Goal: Task Accomplishment & Management: Use online tool/utility

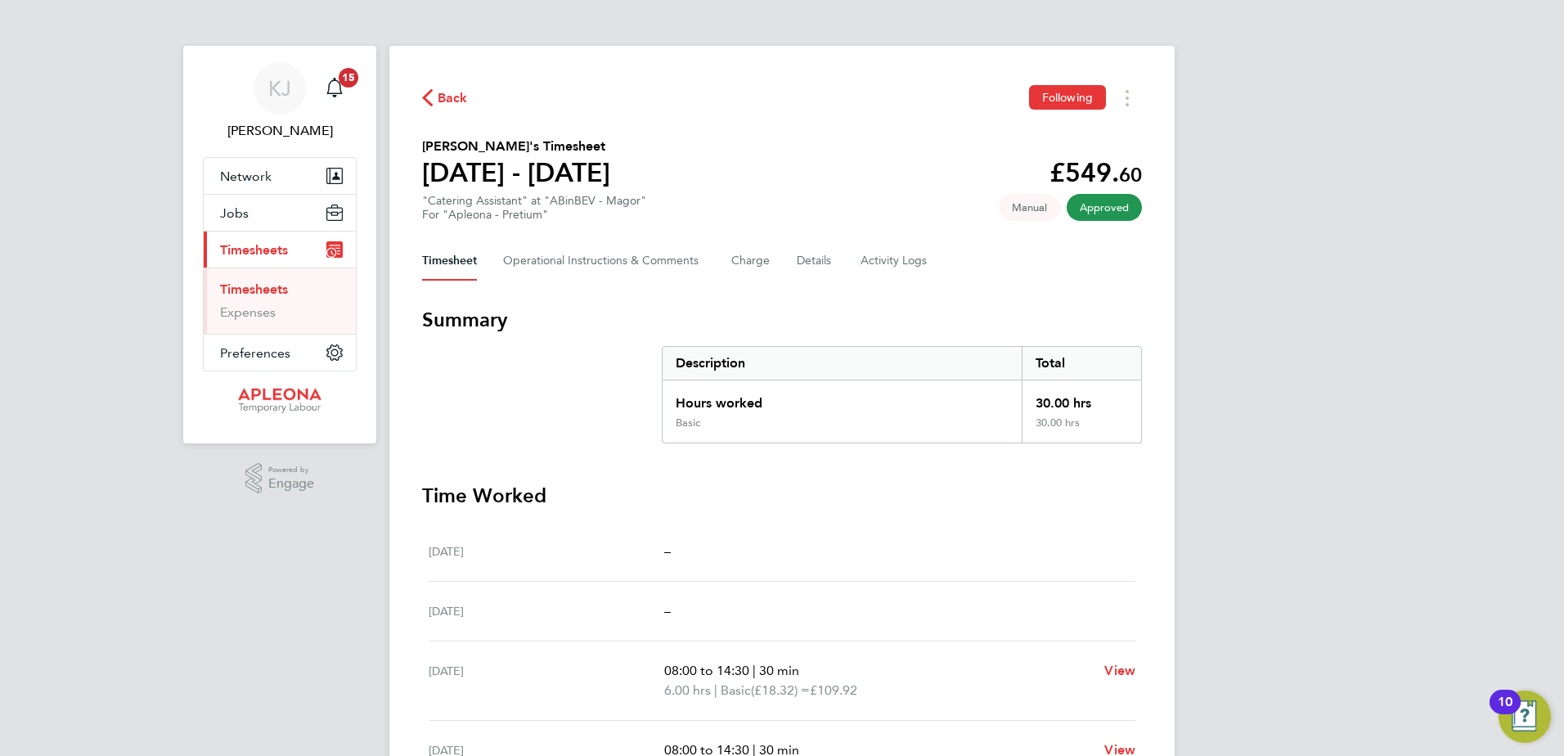
click at [266, 246] on span "Timesheets" at bounding box center [254, 250] width 68 height 16
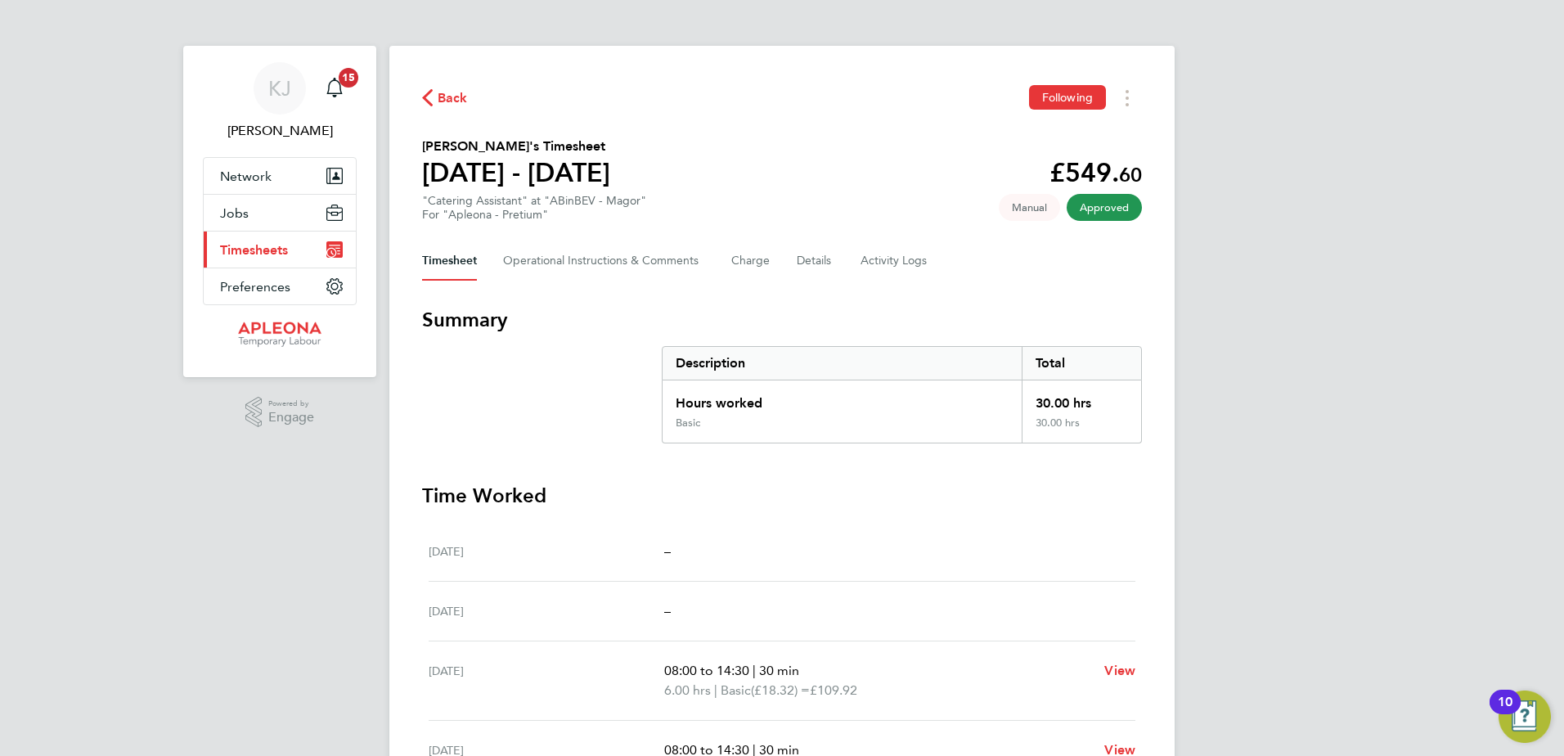
click at [266, 246] on span "Timesheets" at bounding box center [254, 250] width 68 height 16
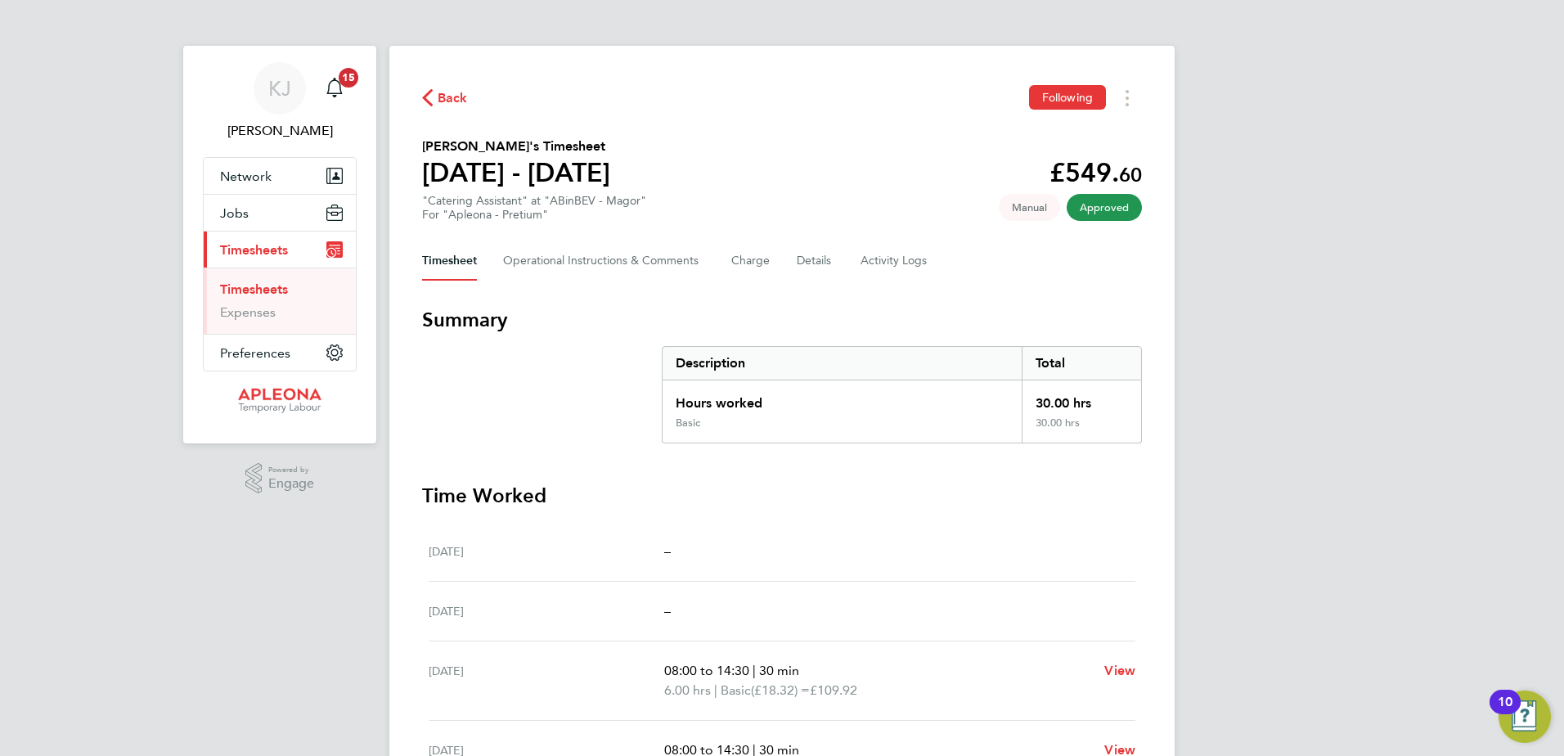
click at [258, 287] on link "Timesheets" at bounding box center [254, 289] width 68 height 16
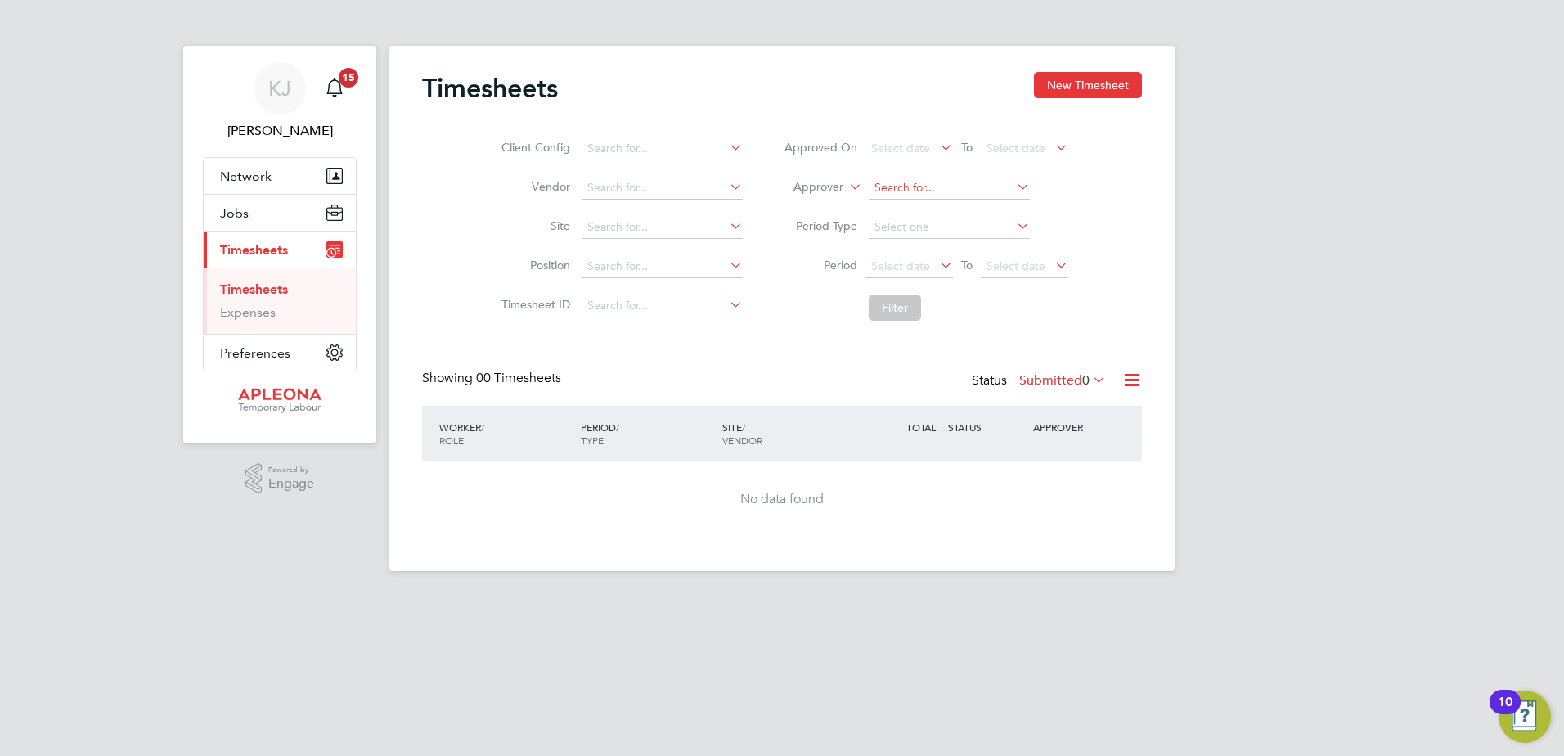
click at [895, 186] on input at bounding box center [949, 188] width 161 height 23
type input "[PERSON_NAME]"
click at [884, 183] on input at bounding box center [949, 188] width 161 height 23
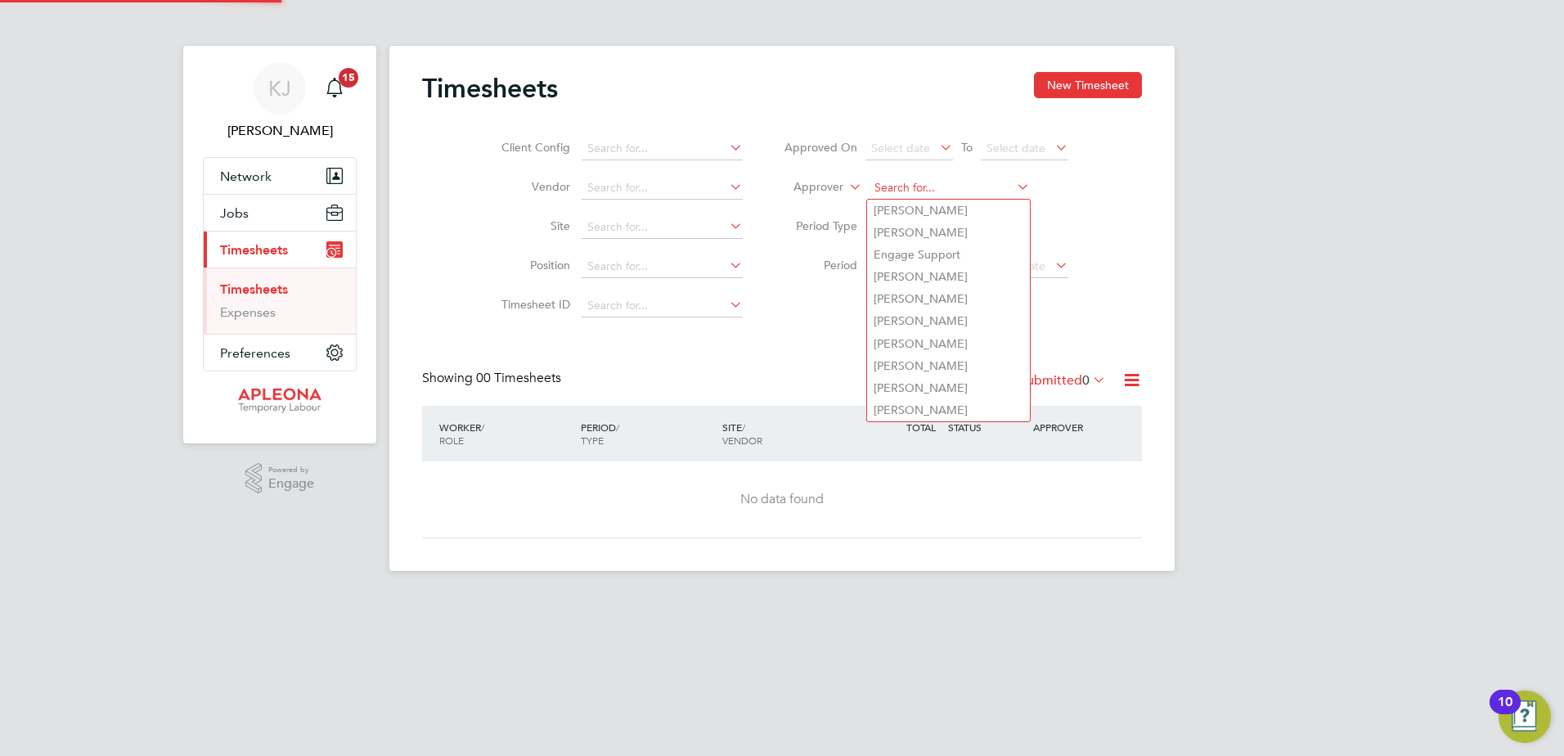
type input "k"
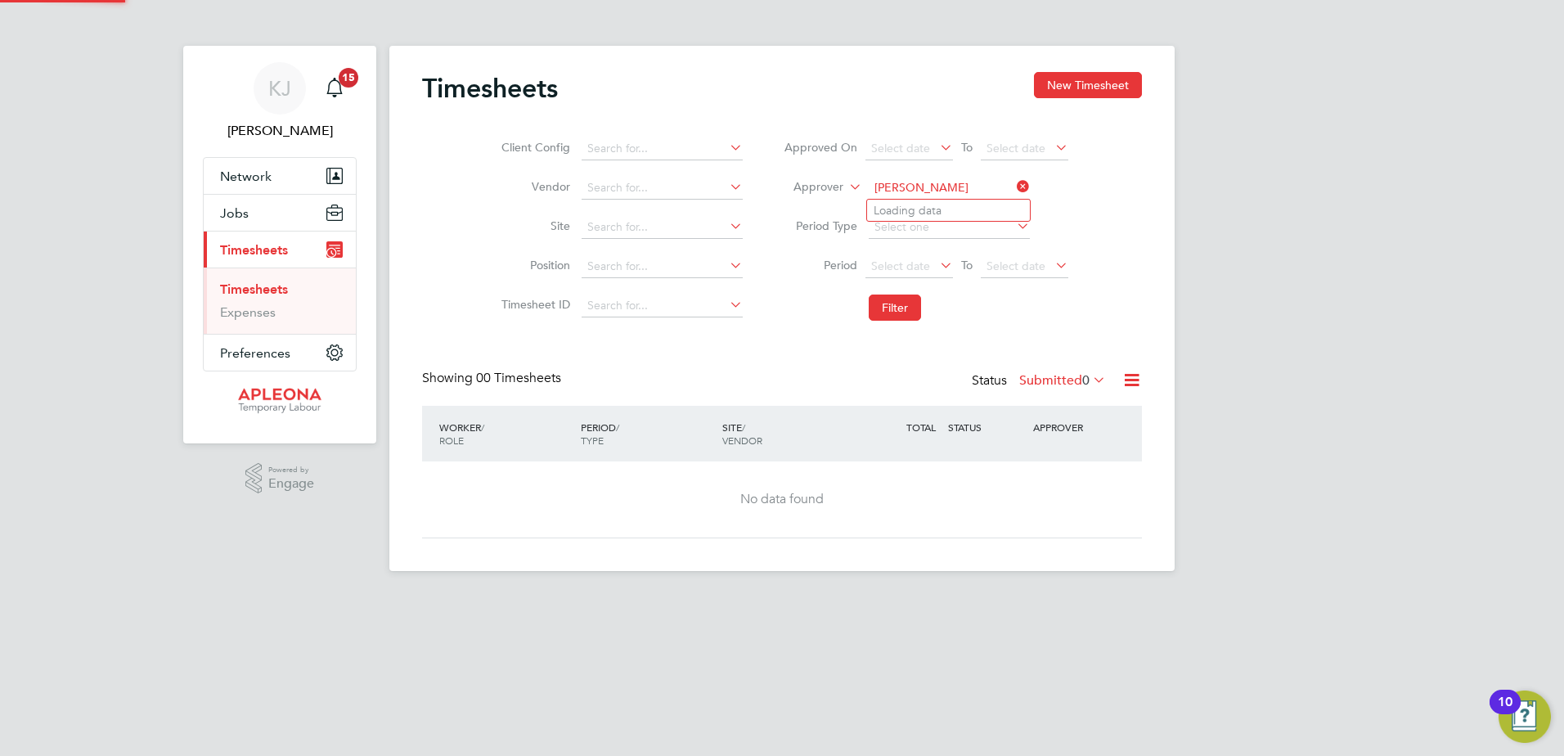
type input "[PERSON_NAME]"
click at [1013, 185] on icon at bounding box center [1013, 186] width 0 height 23
click at [879, 182] on input at bounding box center [949, 188] width 161 height 23
type input "[PERSON_NAME]"
click at [899, 304] on button "Filter" at bounding box center [895, 307] width 52 height 26
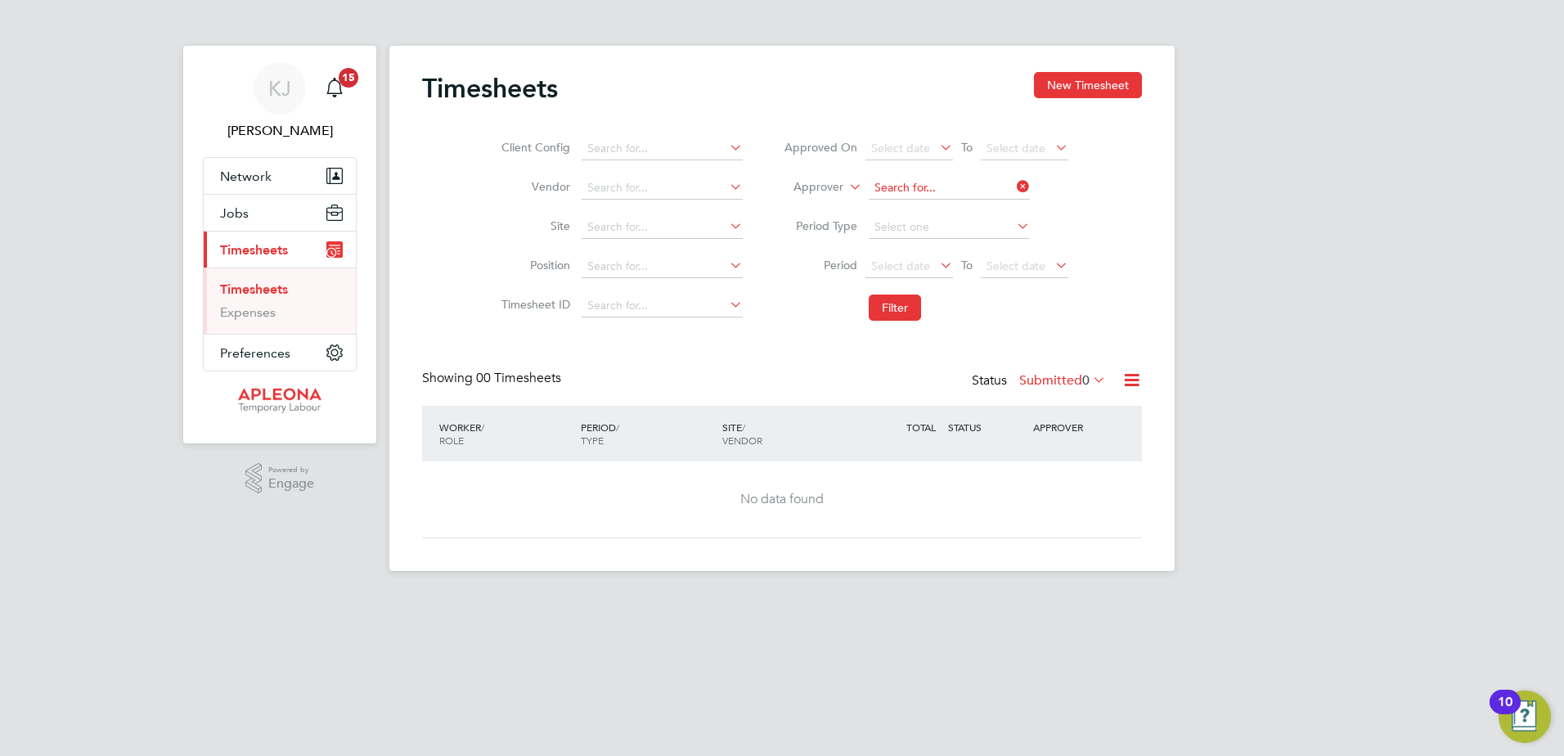
click at [972, 185] on input at bounding box center [949, 188] width 161 height 23
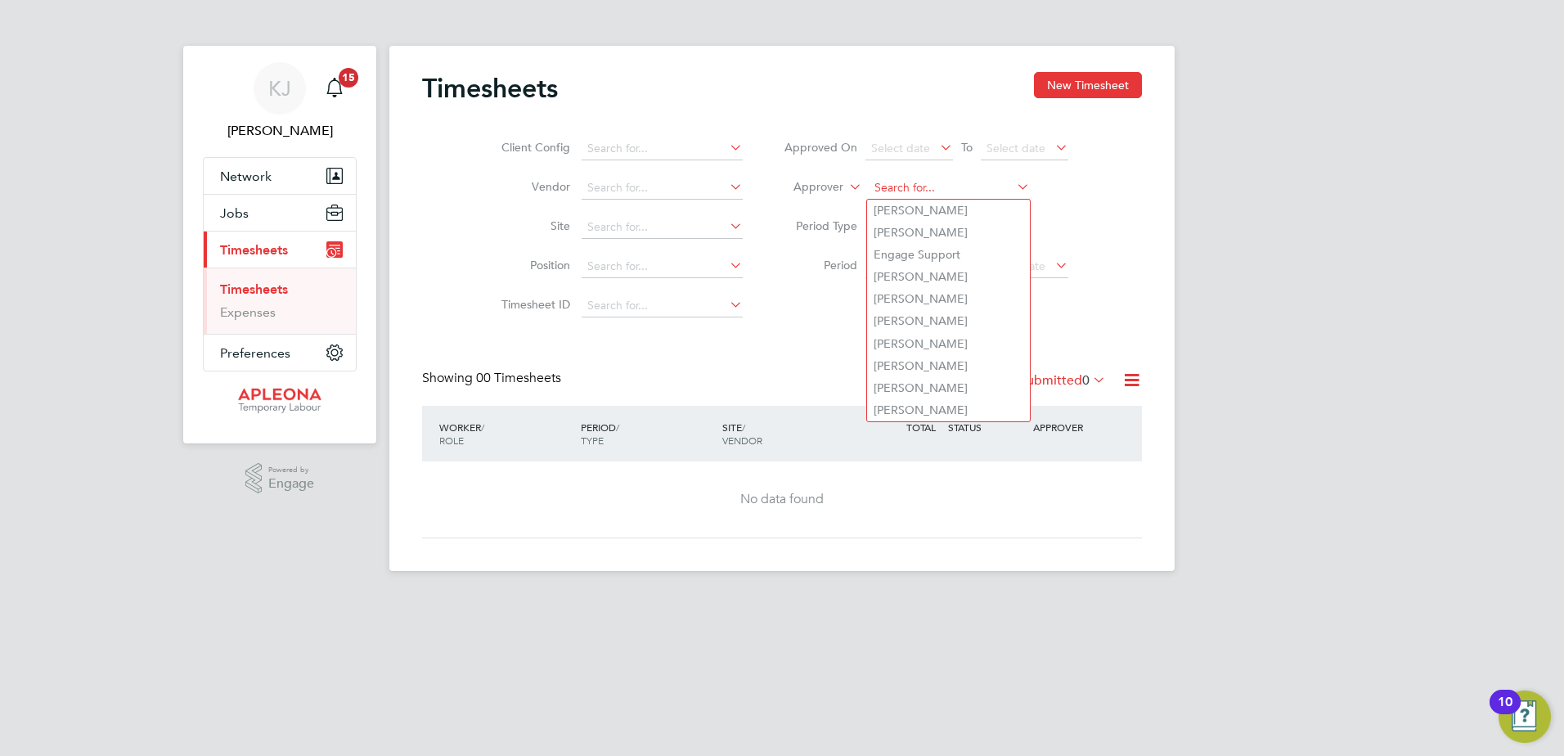
click at [890, 184] on input at bounding box center [949, 188] width 161 height 23
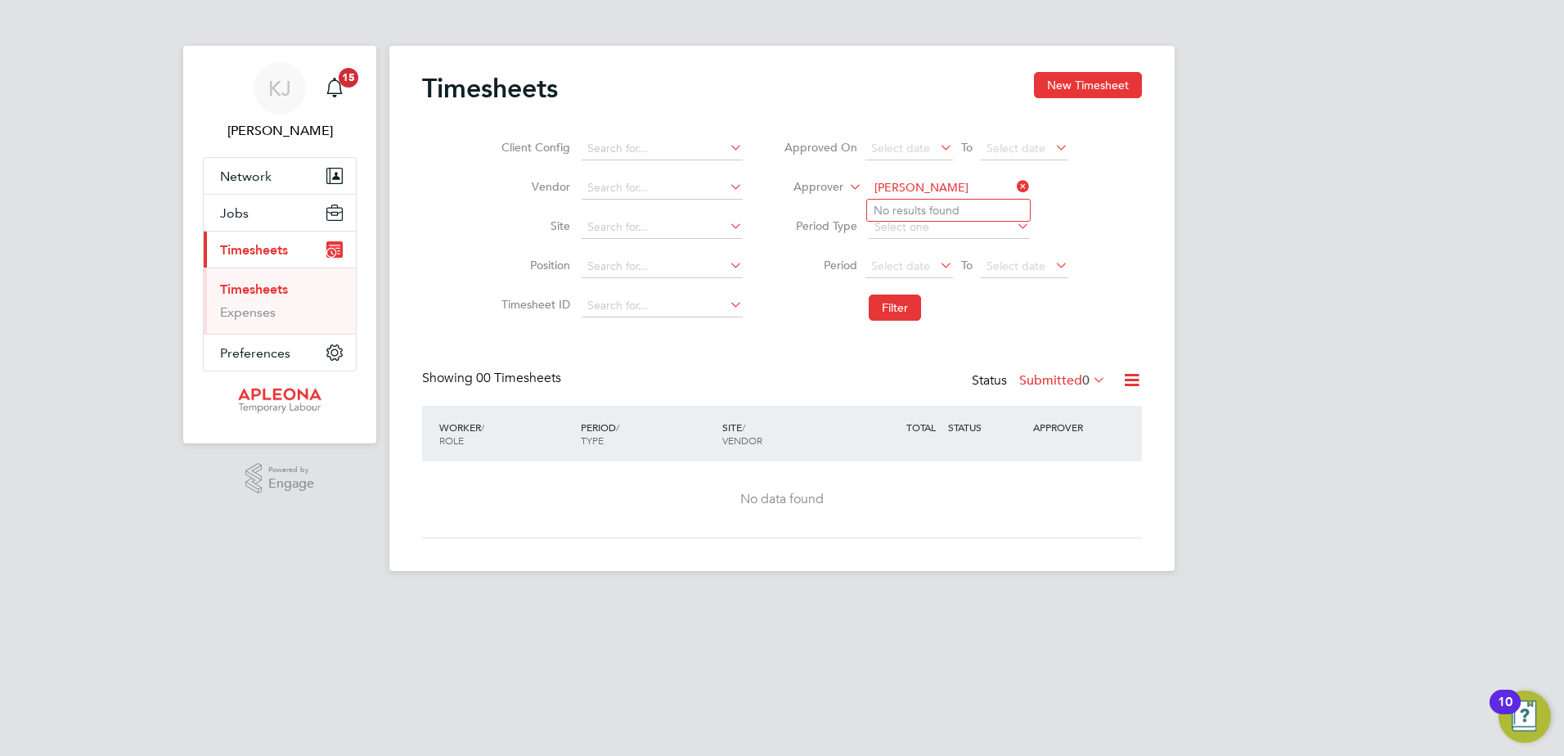
click at [913, 184] on input "[PERSON_NAME]" at bounding box center [949, 188] width 161 height 23
type input "[PERSON_NAME]"
